Goal: Task Accomplishment & Management: Manage account settings

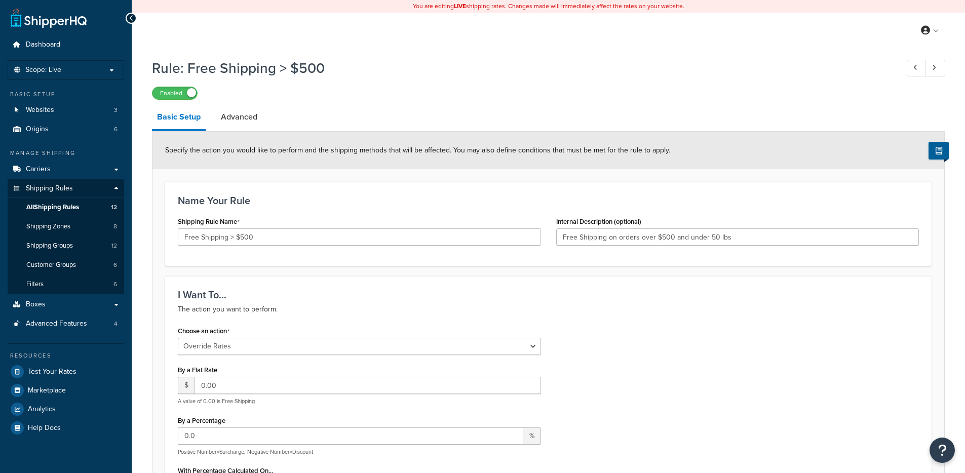
select select "OVERRIDE"
click at [95, 66] on p "Scope: Live" at bounding box center [65, 70] width 107 height 9
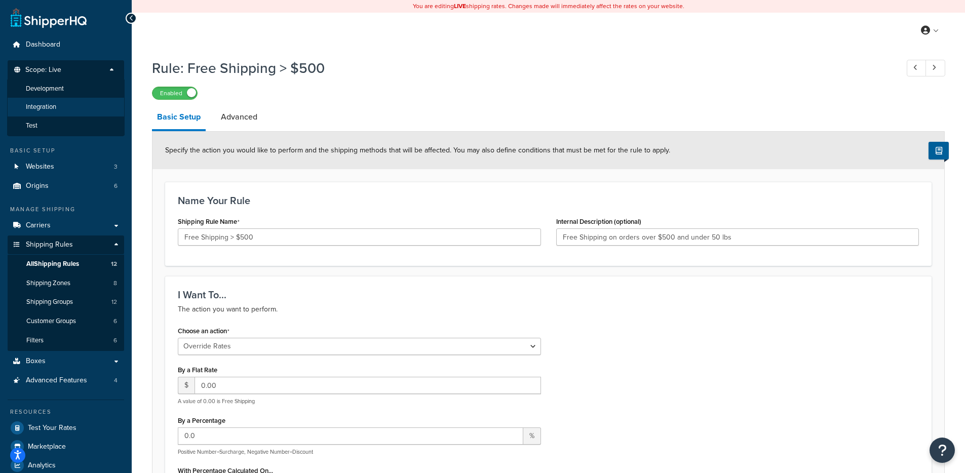
click at [56, 109] on span "Integration" at bounding box center [41, 107] width 30 height 9
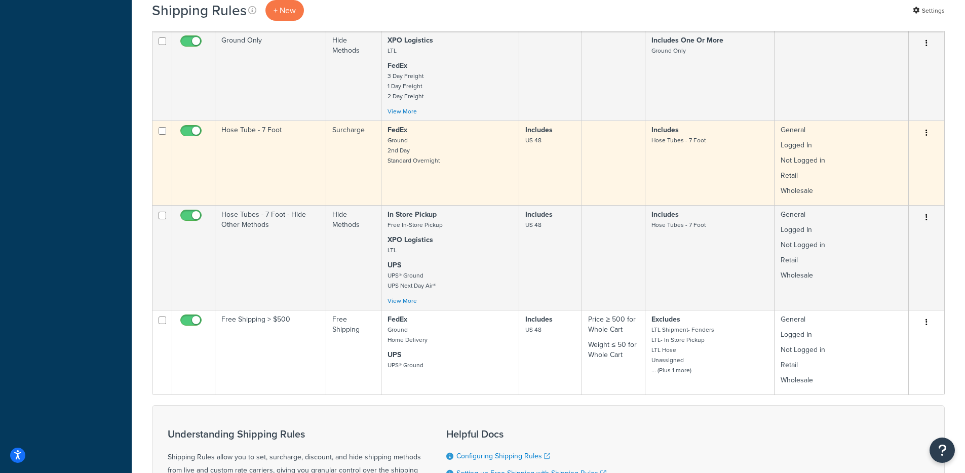
scroll to position [484, 0]
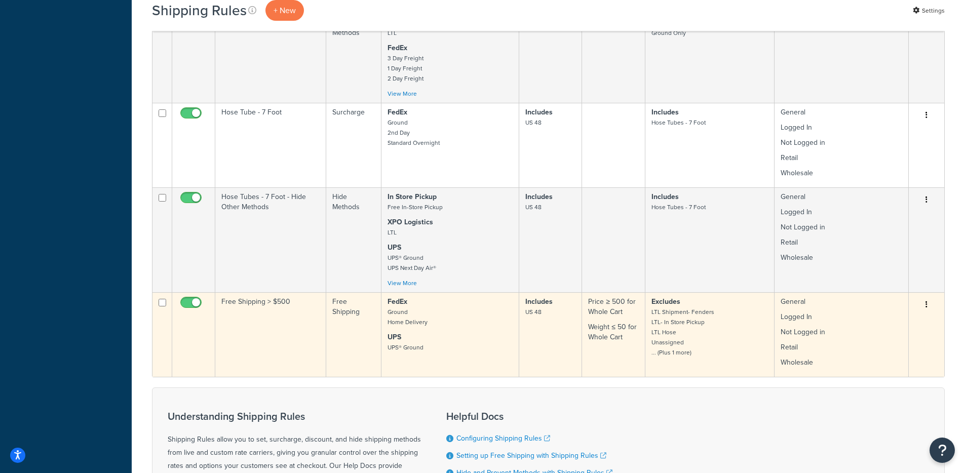
click at [284, 340] on td "Free Shipping > $500" at bounding box center [270, 334] width 111 height 85
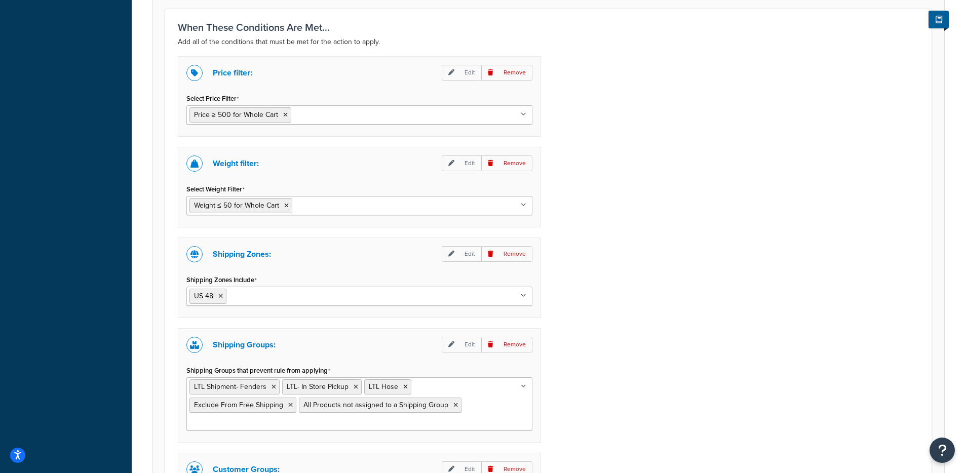
scroll to position [790, 0]
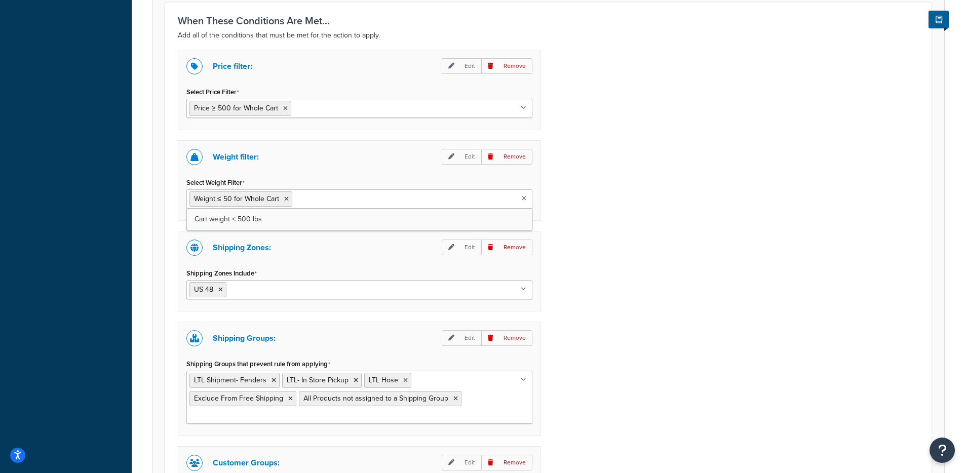
click at [309, 201] on input "Select Weight Filter" at bounding box center [340, 198] width 90 height 11
click at [461, 155] on p "Edit" at bounding box center [462, 157] width 40 height 16
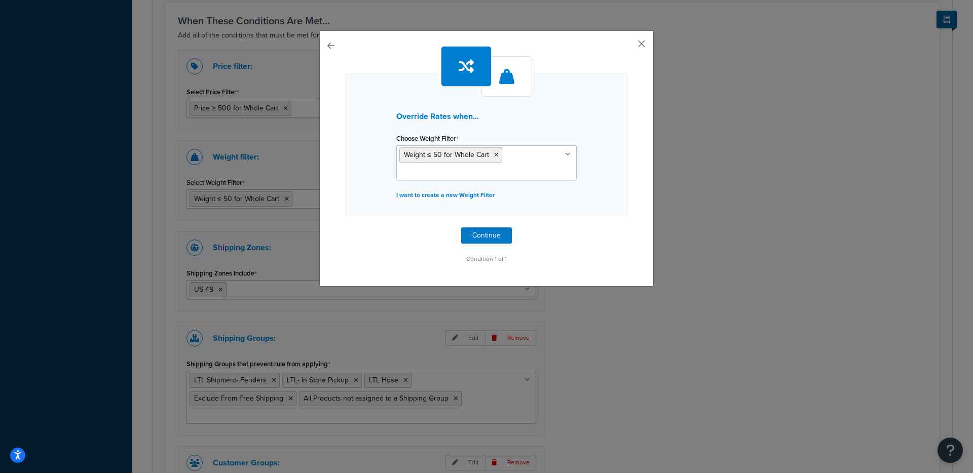
click at [628, 46] on button "button" at bounding box center [626, 47] width 3 height 3
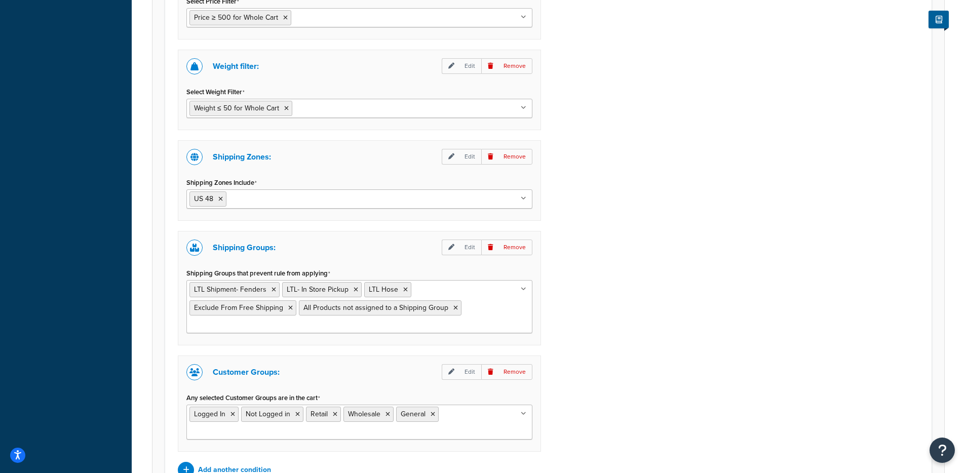
scroll to position [878, 0]
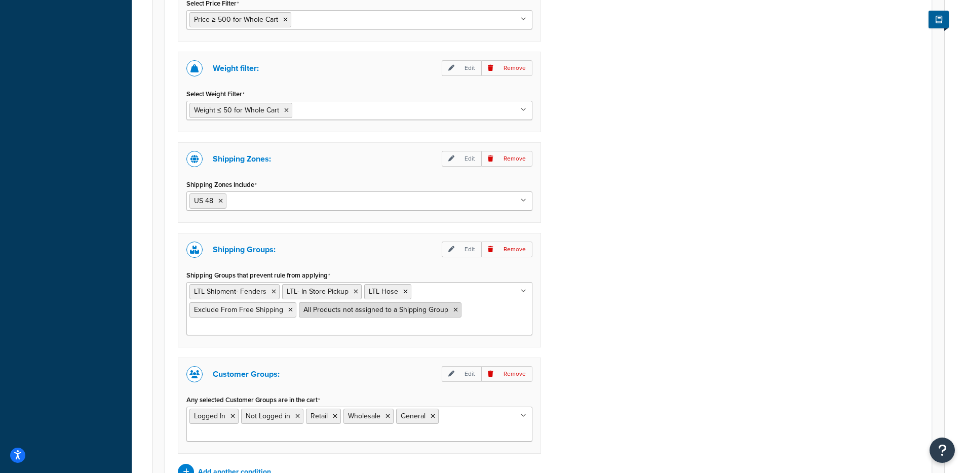
click at [453, 312] on icon at bounding box center [455, 310] width 5 height 6
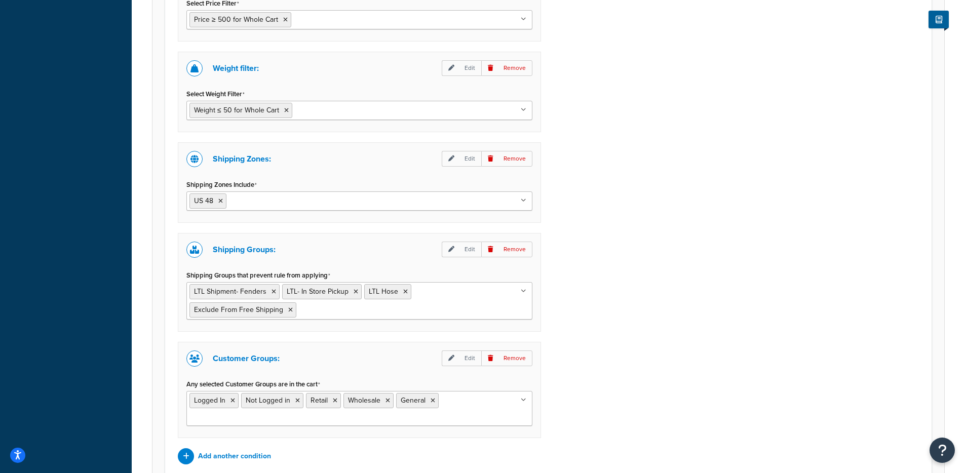
click at [622, 355] on div "Price filter: Edit Remove Select Price Filter Price ≥ 500 for Whole Cart Under …" at bounding box center [548, 213] width 756 height 504
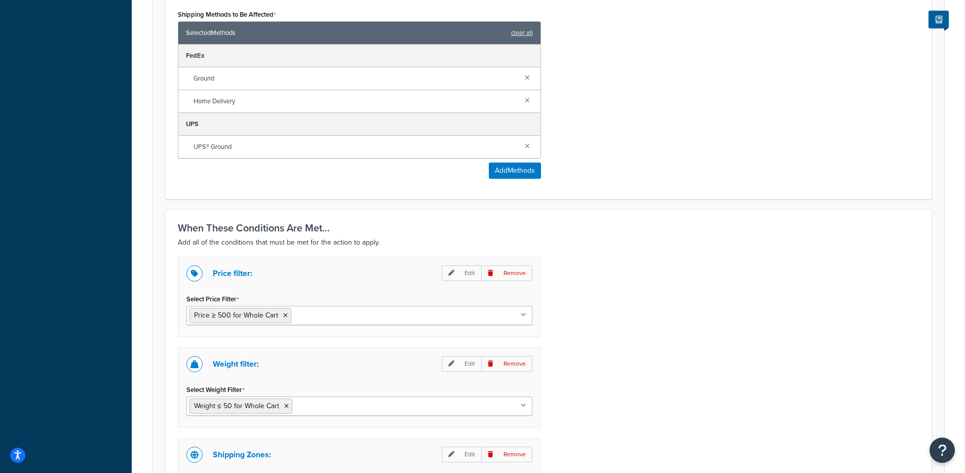
scroll to position [976, 0]
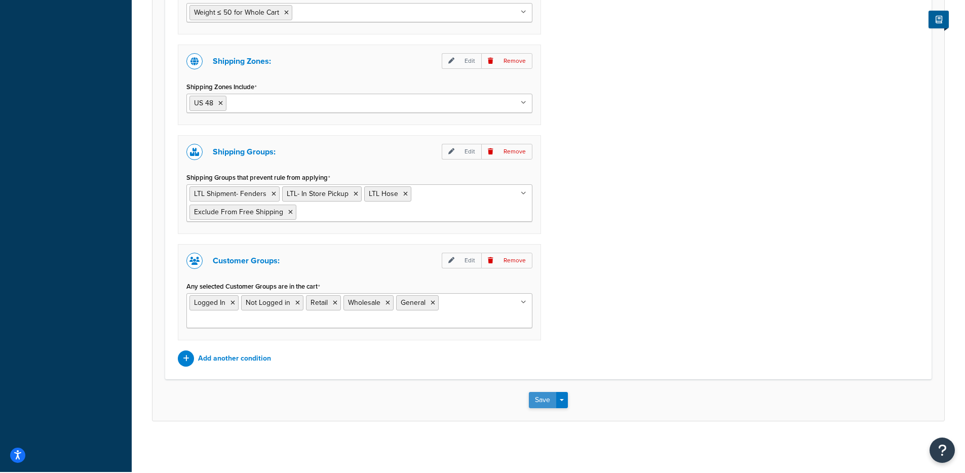
click at [543, 401] on button "Save" at bounding box center [542, 400] width 27 height 16
